Goal: Task Accomplishment & Management: Manage account settings

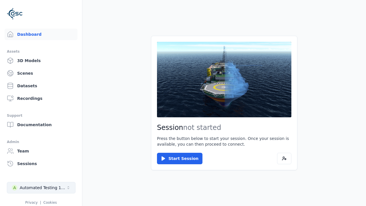
click at [41, 187] on div "Automated Testing 1 - Playwright" at bounding box center [43, 187] width 46 height 6
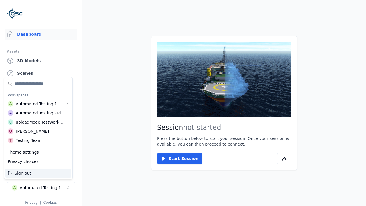
click at [38, 113] on div "Automated Testing - Playwright" at bounding box center [40, 113] width 49 height 6
click at [183, 103] on html "Support Dashboard Assets 3D Models Scenes Datasets Recordings Support Documenta…" at bounding box center [183, 103] width 366 height 206
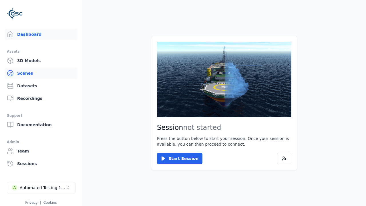
click at [41, 73] on link "Scenes" at bounding box center [41, 72] width 73 height 11
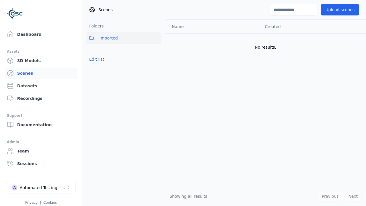
click at [97, 59] on button "Edit list" at bounding box center [97, 59] width 22 height 10
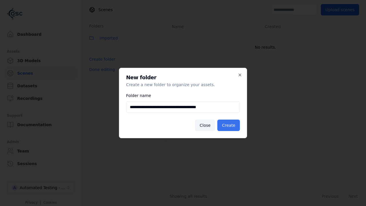
type input "**********"
click at [228, 125] on button "Create" at bounding box center [228, 124] width 23 height 11
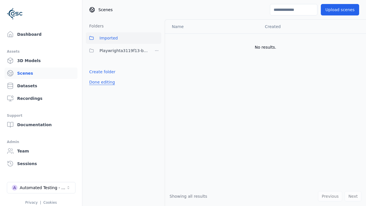
click at [102, 82] on button "Done editing" at bounding box center [102, 82] width 33 height 10
click at [97, 77] on button "Done editing" at bounding box center [102, 82] width 33 height 10
click at [157, 51] on html "Support Dashboard Assets 3D Models Scenes Datasets Recordings Support Documenta…" at bounding box center [183, 103] width 366 height 206
